Goal: Find specific page/section: Find specific page/section

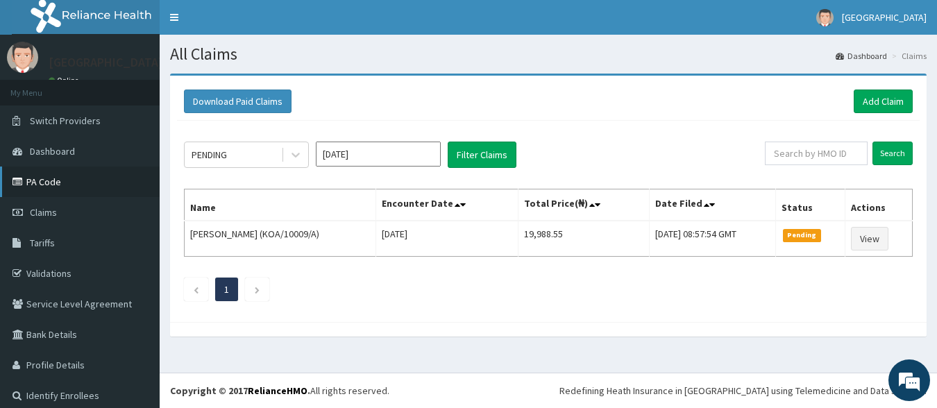
click at [39, 177] on link "PA Code" at bounding box center [80, 182] width 160 height 31
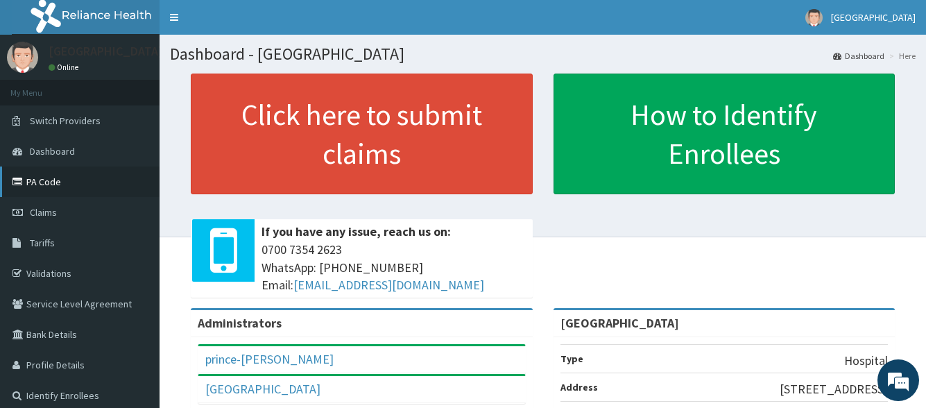
click at [22, 177] on icon at bounding box center [19, 182] width 14 height 10
